Goal: Task Accomplishment & Management: Complete application form

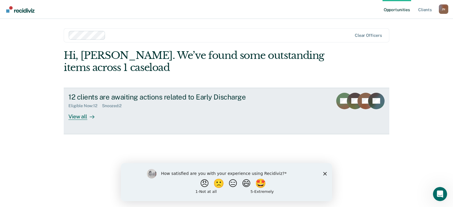
click at [81, 117] on div "View all" at bounding box center [84, 115] width 33 height 12
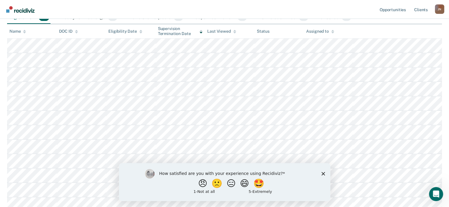
scroll to position [73, 0]
click at [322, 175] on icon "Close survey" at bounding box center [323, 174] width 4 height 4
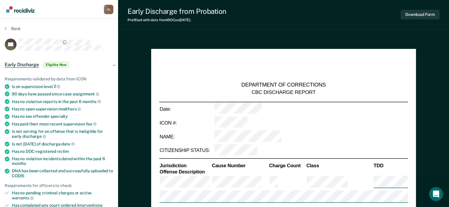
type textarea "x"
click at [6, 28] on icon at bounding box center [6, 28] width 2 height 5
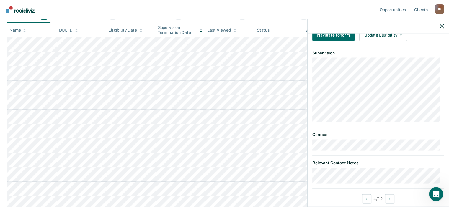
scroll to position [222, 0]
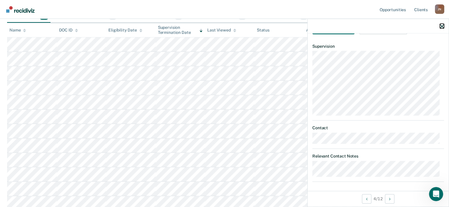
click at [443, 26] on icon "button" at bounding box center [441, 26] width 4 height 4
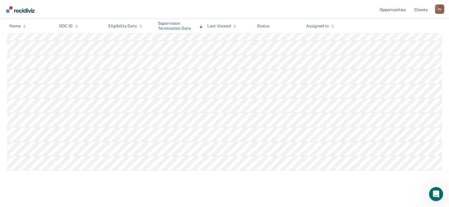
scroll to position [116, 0]
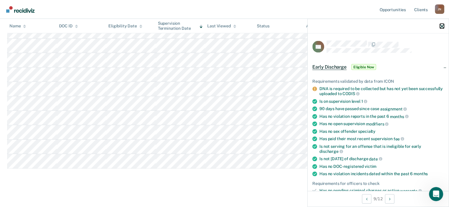
click at [440, 26] on icon "button" at bounding box center [441, 26] width 4 height 4
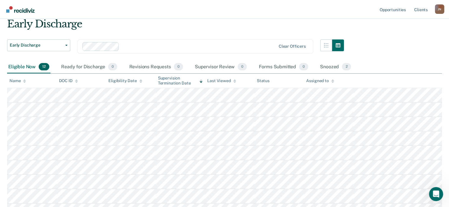
scroll to position [24, 0]
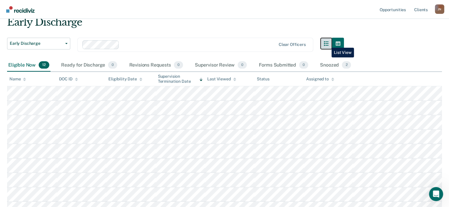
click at [327, 43] on icon "button" at bounding box center [326, 43] width 5 height 5
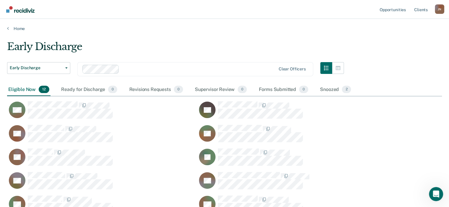
scroll to position [195, 430]
click at [327, 68] on icon "button" at bounding box center [326, 68] width 5 height 5
click at [324, 68] on button "button" at bounding box center [326, 68] width 12 height 12
